Goal: Task Accomplishment & Management: Manage account settings

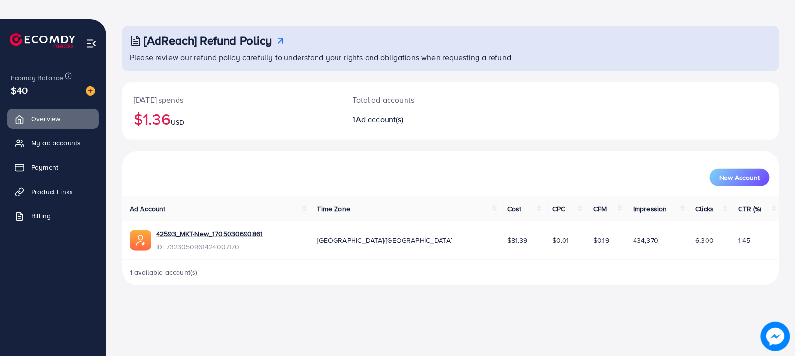
scroll to position [19, 0]
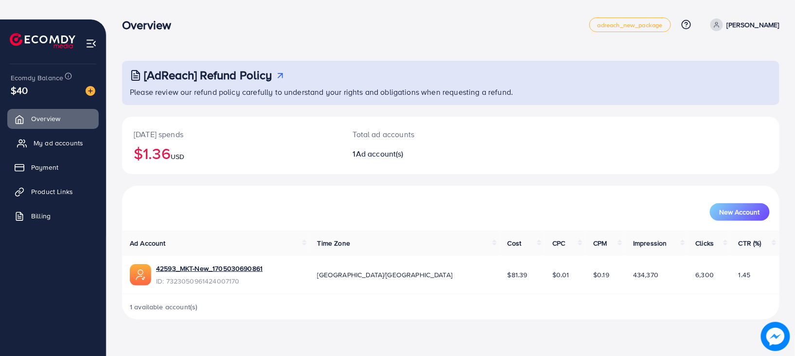
click at [57, 137] on link "My ad accounts" at bounding box center [52, 142] width 91 height 19
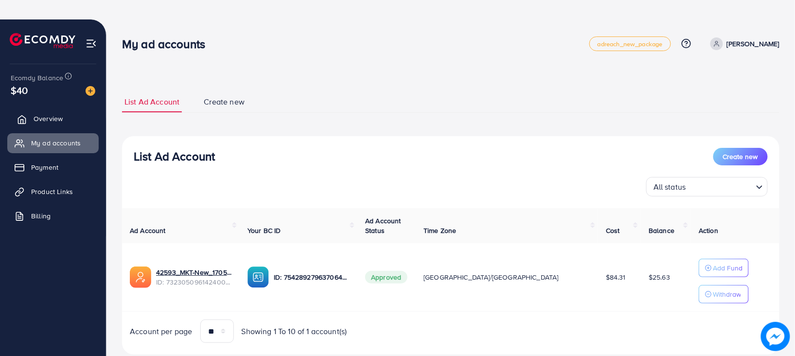
click at [59, 113] on link "Overview" at bounding box center [52, 118] width 91 height 19
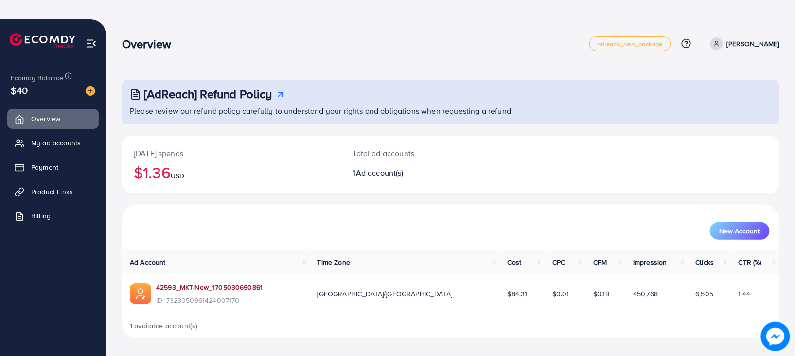
click at [209, 287] on link "42593_MKT-New_1705030690861" at bounding box center [209, 287] width 106 height 10
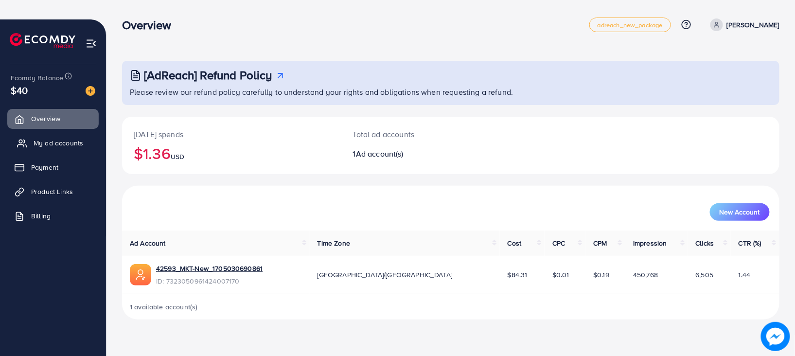
click at [56, 144] on span "My ad accounts" at bounding box center [59, 143] width 50 height 10
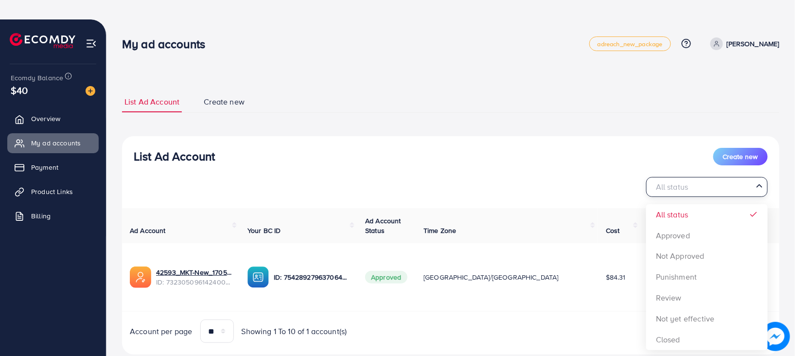
click at [746, 187] on input "Search for option" at bounding box center [701, 186] width 102 height 15
click at [732, 185] on input "Search for option" at bounding box center [701, 186] width 102 height 15
click at [587, 165] on div "List Ad Account Create new All status Loading... All status Approved Not Approv…" at bounding box center [450, 172] width 657 height 49
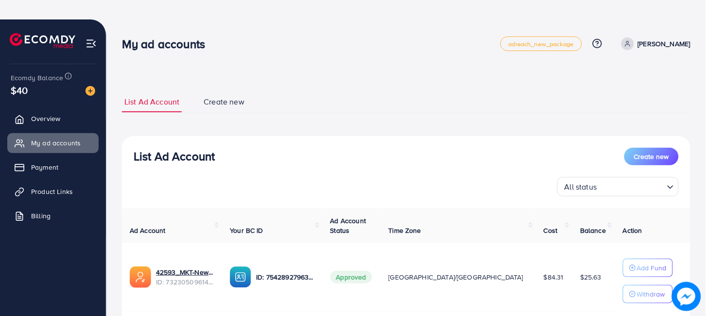
click at [222, 104] on span "Create new" at bounding box center [224, 101] width 41 height 11
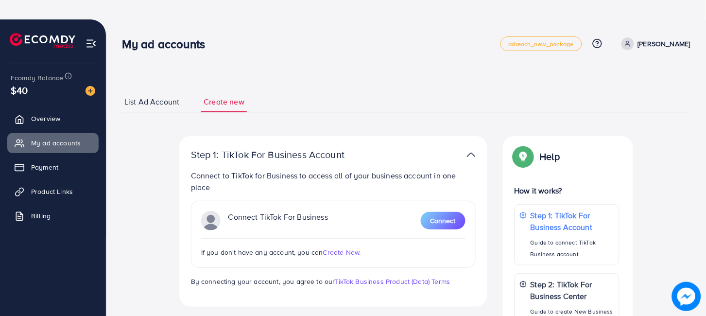
click at [168, 102] on span "List Ad Account" at bounding box center [151, 101] width 55 height 11
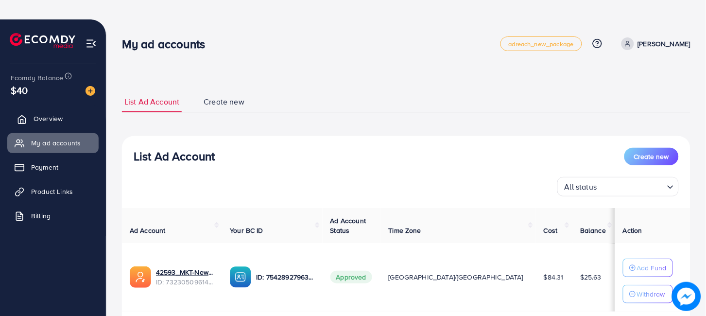
click at [60, 112] on link "Overview" at bounding box center [52, 118] width 91 height 19
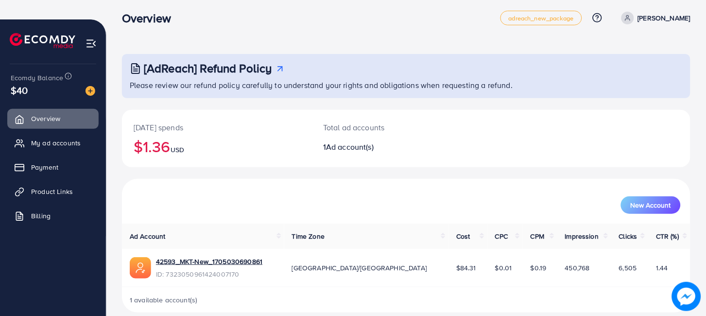
scroll to position [37, 0]
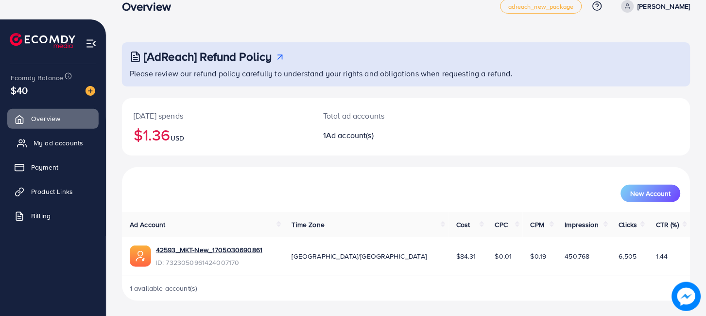
click at [64, 136] on link "My ad accounts" at bounding box center [52, 142] width 91 height 19
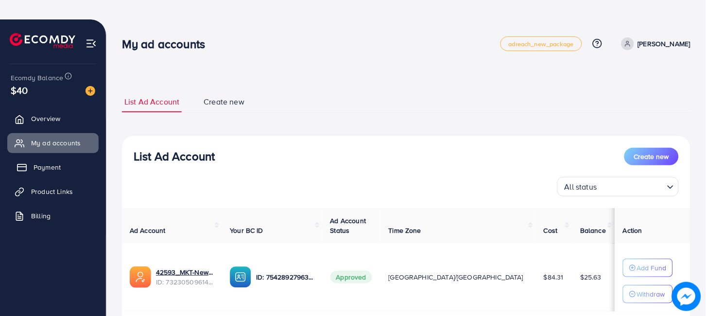
click at [64, 169] on link "Payment" at bounding box center [52, 166] width 91 height 19
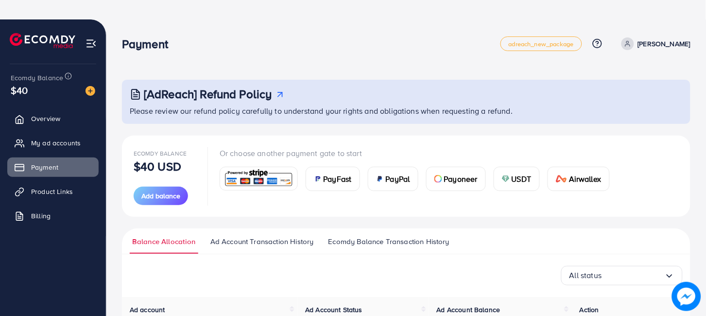
scroll to position [115, 0]
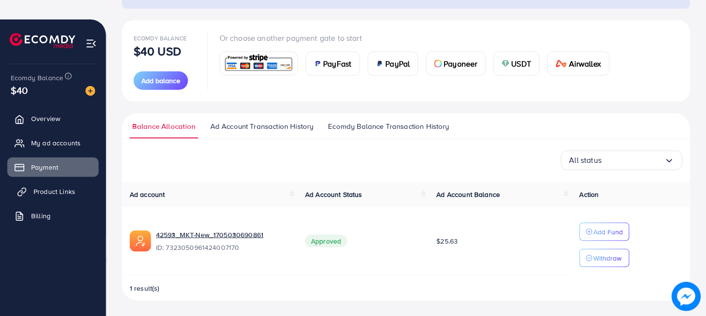
click at [79, 196] on link "Product Links" at bounding box center [52, 191] width 91 height 19
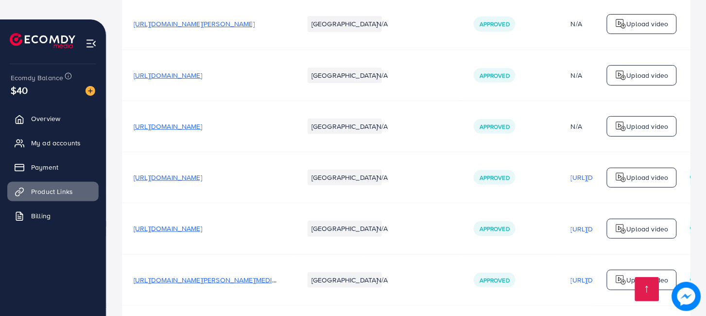
scroll to position [241, 0]
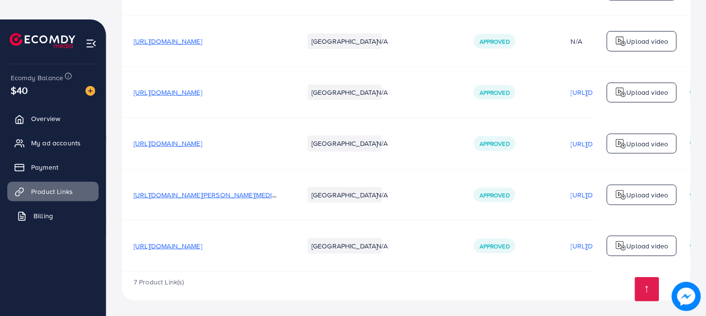
click at [69, 212] on link "Billing" at bounding box center [52, 215] width 91 height 19
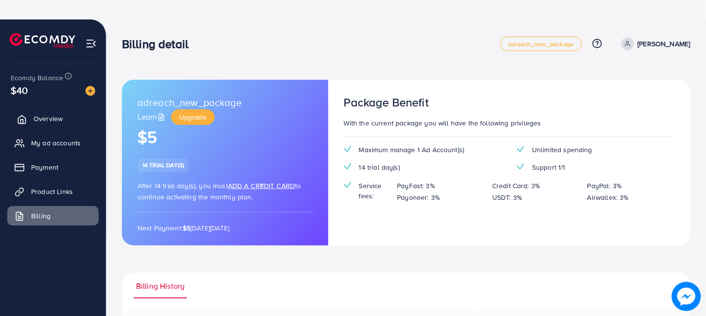
click at [49, 121] on span "Overview" at bounding box center [48, 119] width 29 height 10
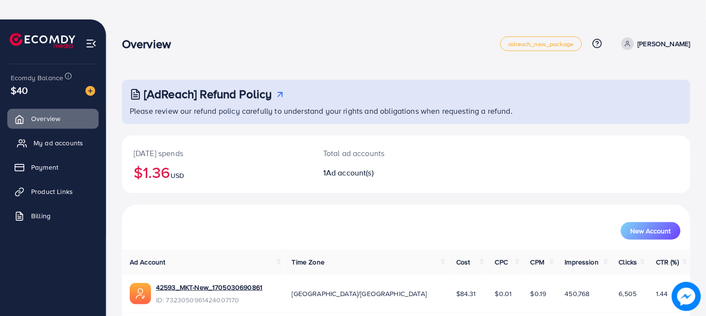
click at [76, 146] on span "My ad accounts" at bounding box center [59, 143] width 50 height 10
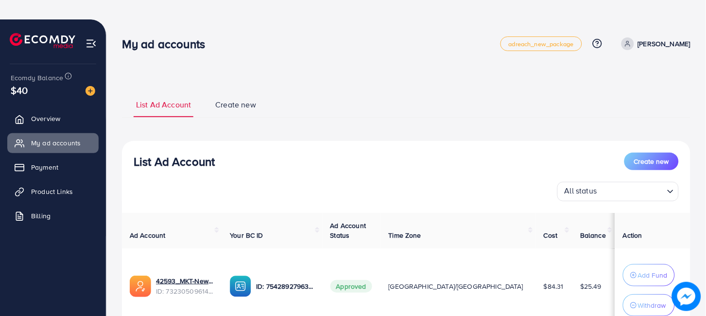
click at [235, 107] on span "Create new" at bounding box center [235, 104] width 41 height 11
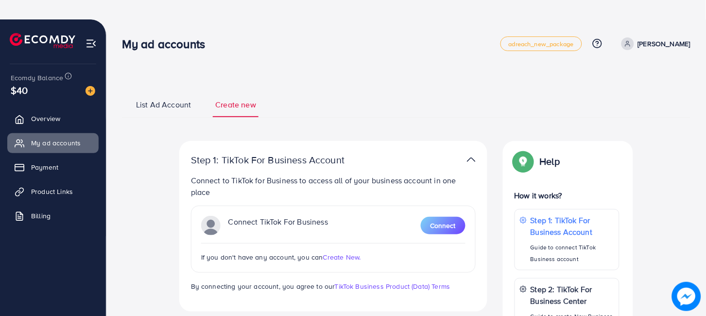
click at [165, 101] on span "List Ad Account" at bounding box center [163, 104] width 55 height 11
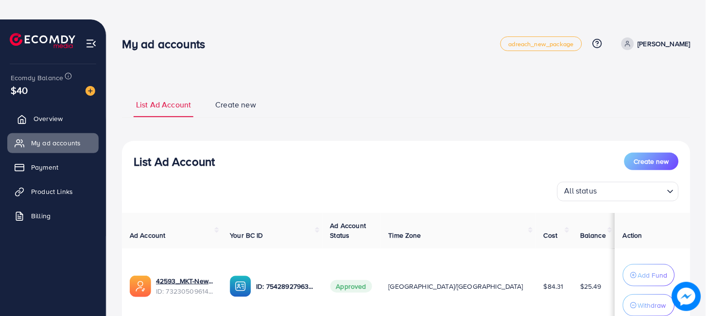
click at [52, 121] on span "Overview" at bounding box center [48, 119] width 29 height 10
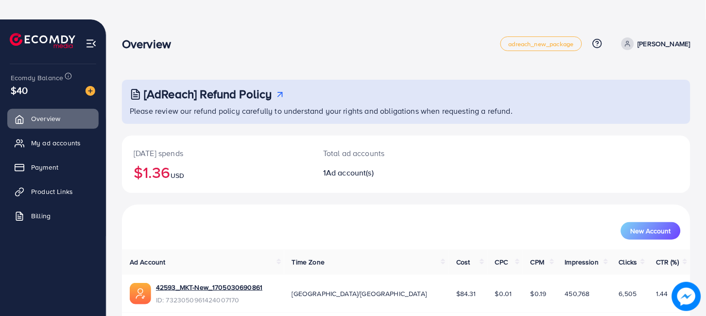
scroll to position [37, 0]
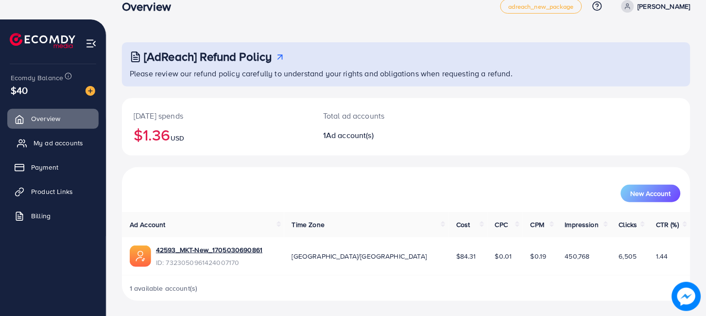
click at [61, 143] on span "My ad accounts" at bounding box center [59, 143] width 50 height 10
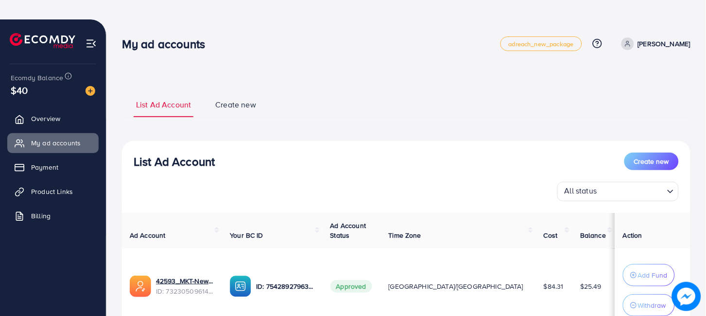
scroll to position [9, 0]
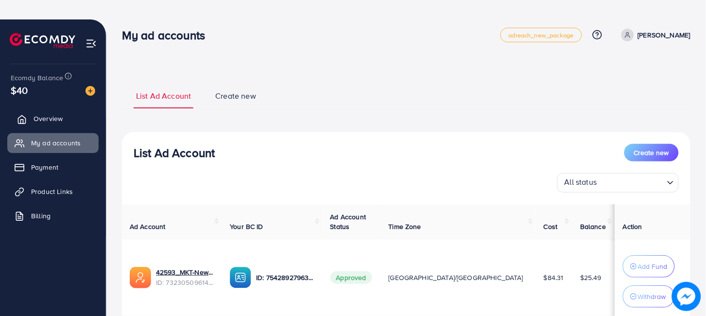
click at [70, 119] on link "Overview" at bounding box center [52, 118] width 91 height 19
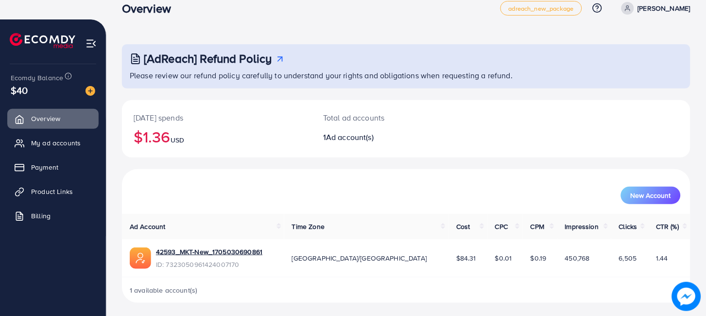
scroll to position [37, 0]
